Goal: Task Accomplishment & Management: Manage account settings

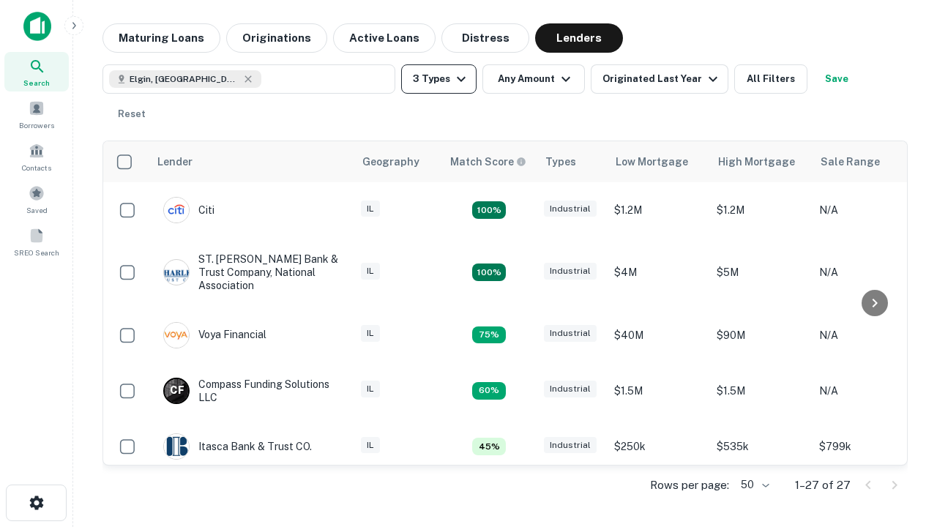
click at [439, 79] on button "3 Types" at bounding box center [438, 78] width 75 height 29
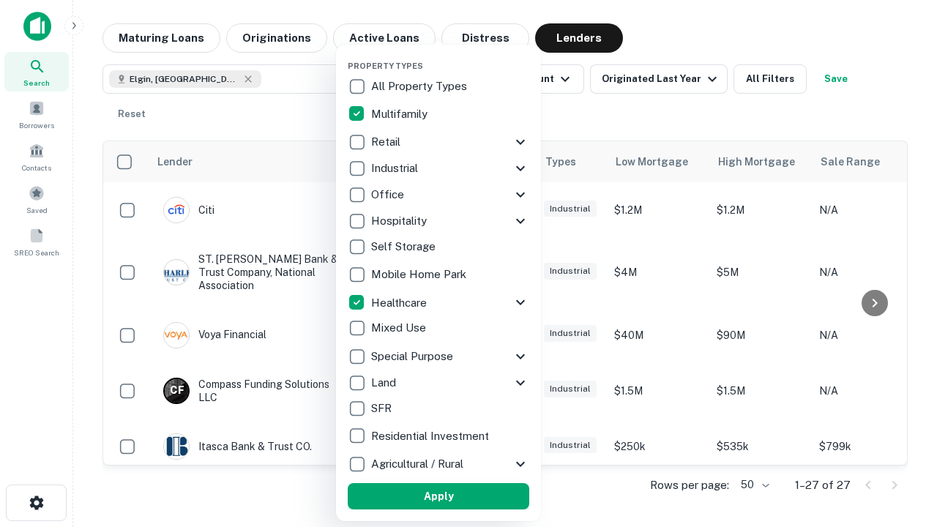
click at [439, 496] on button "Apply" at bounding box center [439, 496] width 182 height 26
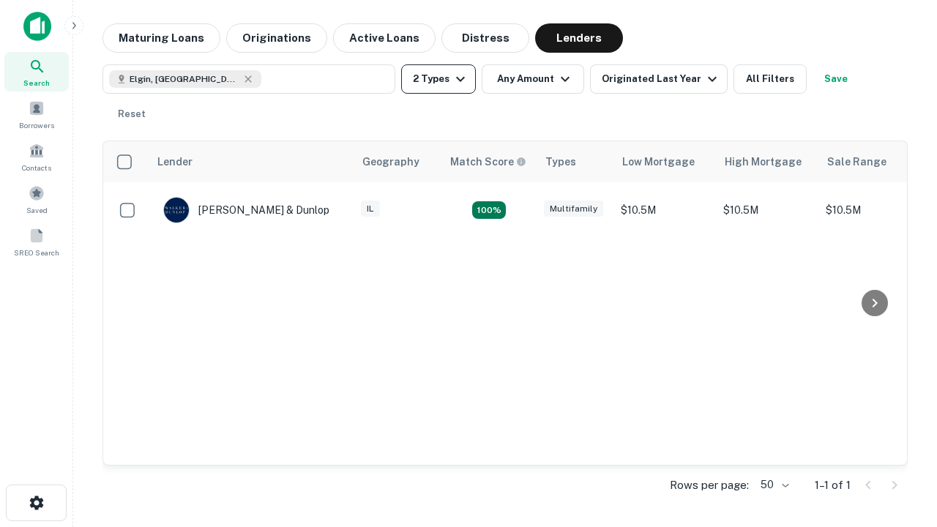
click at [439, 79] on button "2 Types" at bounding box center [438, 78] width 75 height 29
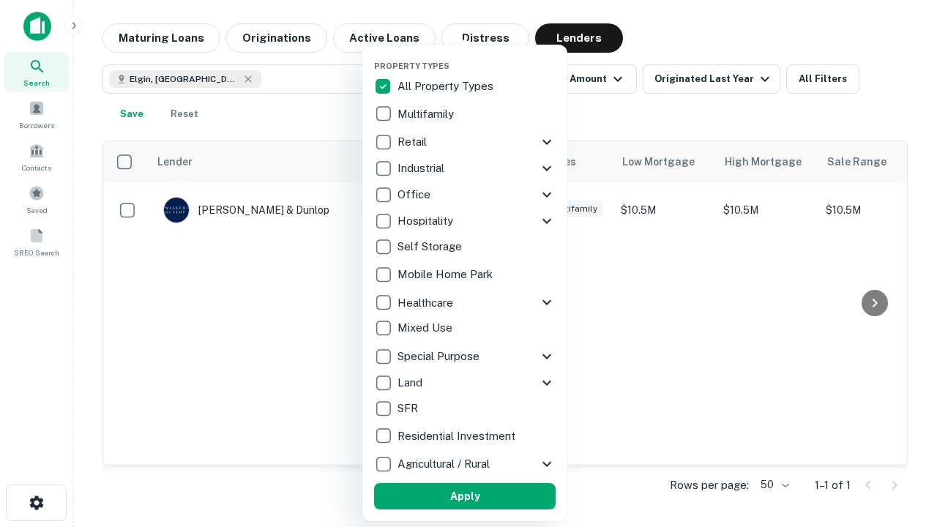
click at [465, 496] on button "Apply" at bounding box center [465, 496] width 182 height 26
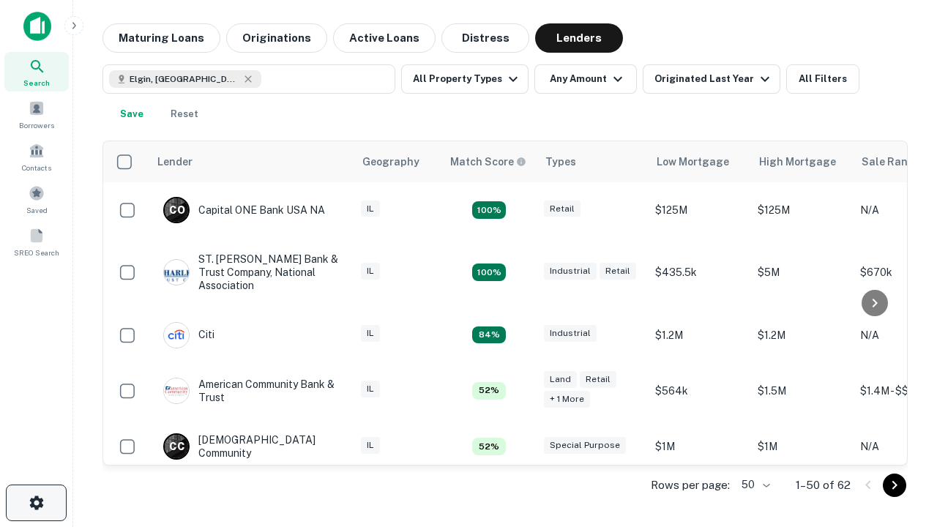
click at [36, 503] on icon "button" at bounding box center [37, 503] width 18 height 18
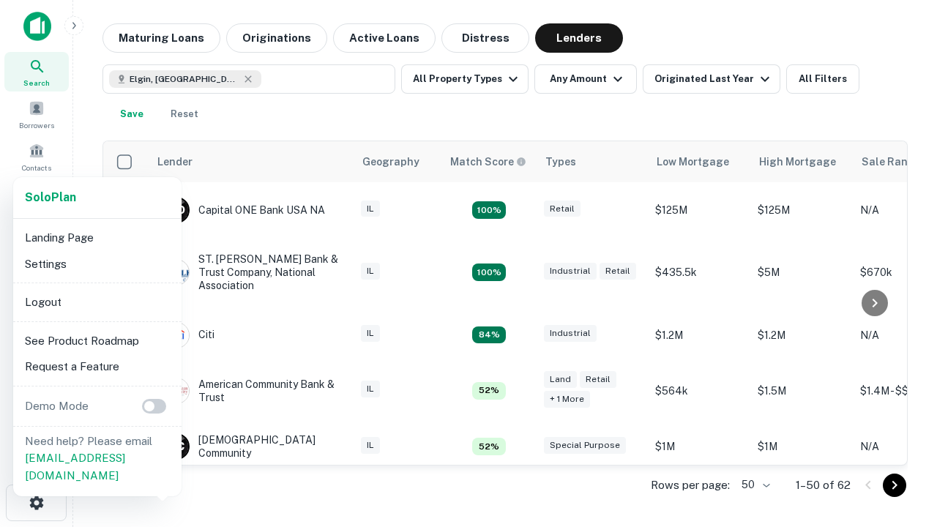
click at [97, 302] on li "Logout" at bounding box center [97, 302] width 157 height 26
